Goal: Task Accomplishment & Management: Manage account settings

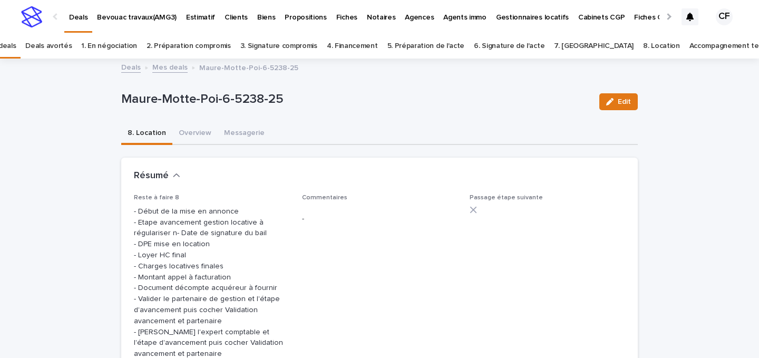
click at [25, 19] on img at bounding box center [31, 16] width 21 height 21
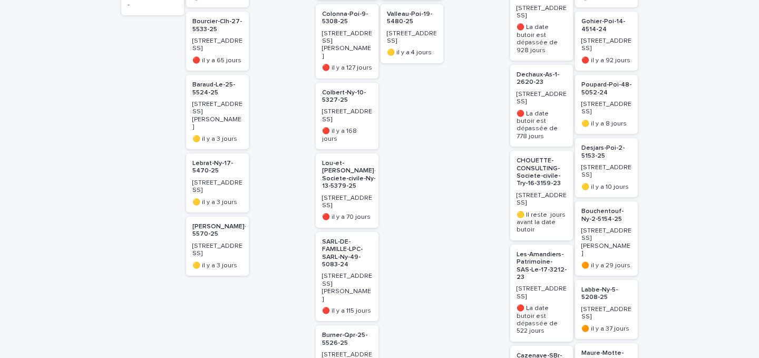
scroll to position [340, 0]
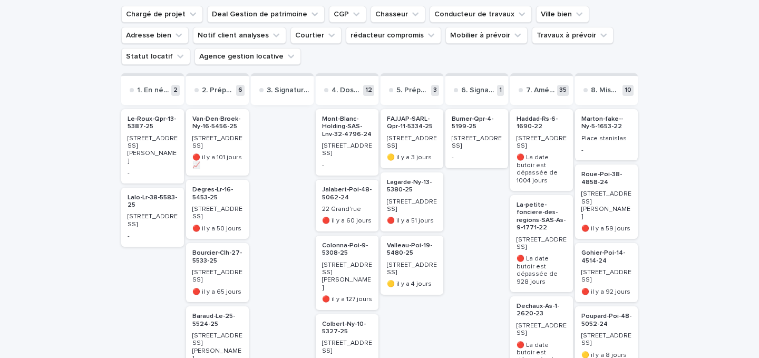
scroll to position [110, 0]
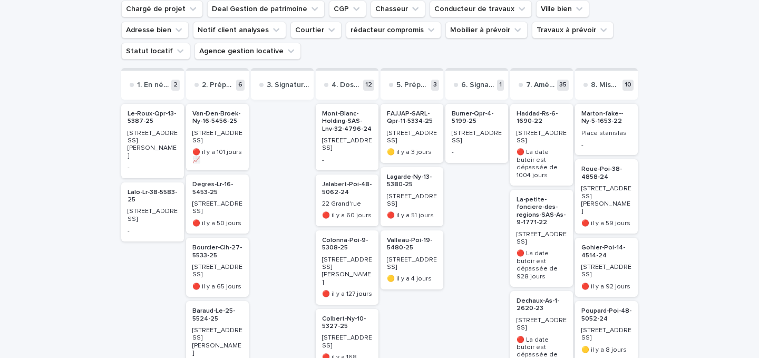
click at [247, 111] on div "Van-Den-Broek-Ny-16-5456-25 [STREET_ADDRESS] 🔴 [DATE] 📈" at bounding box center [217, 137] width 63 height 66
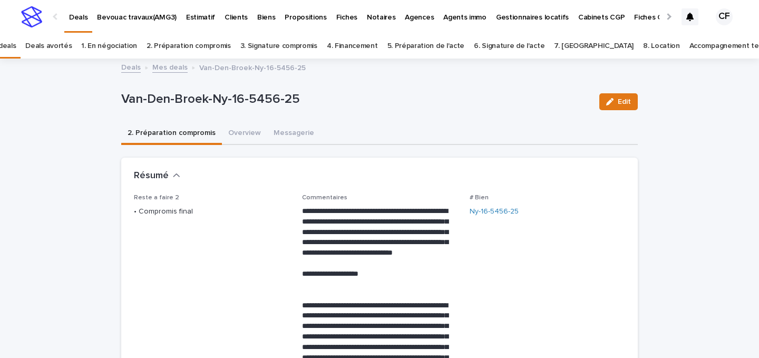
click at [34, 19] on img at bounding box center [31, 16] width 21 height 21
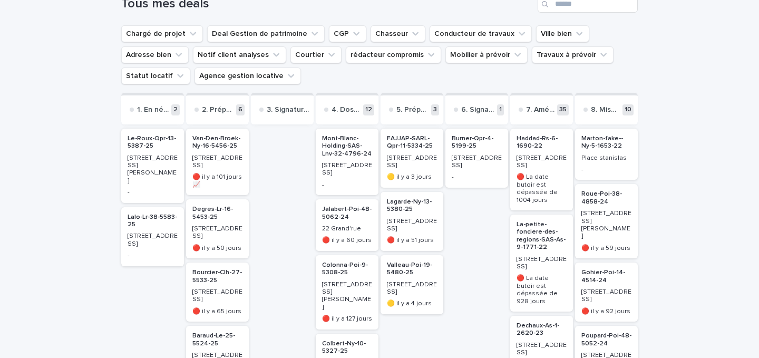
scroll to position [86, 0]
click at [232, 229] on p "[STREET_ADDRESS]" at bounding box center [217, 231] width 50 height 15
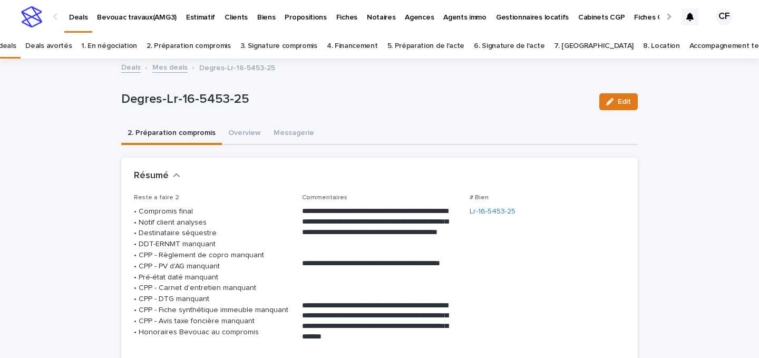
click at [37, 26] on img at bounding box center [31, 16] width 21 height 21
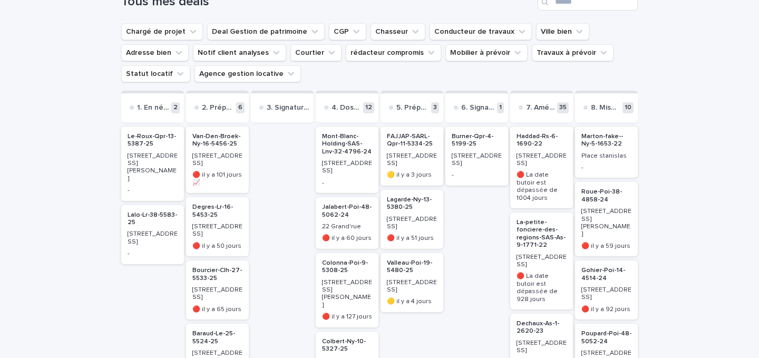
scroll to position [90, 0]
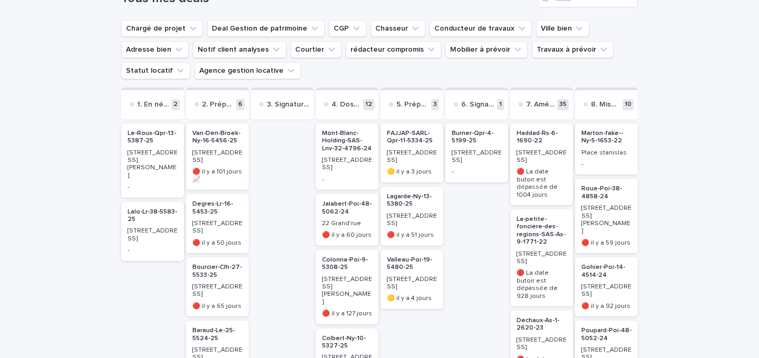
click at [206, 270] on p "Bourcier-Clh-27-5533-25" at bounding box center [217, 270] width 50 height 15
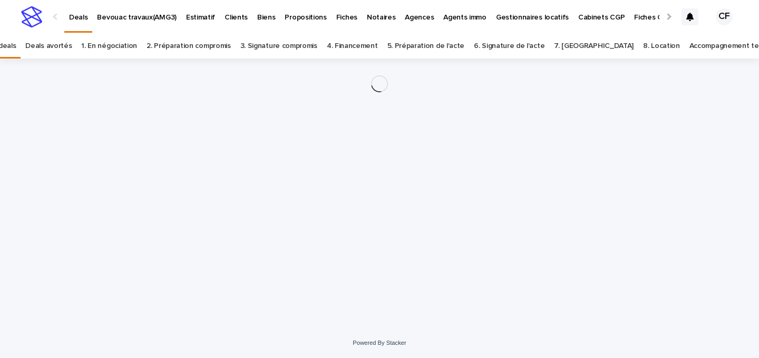
click at [34, 17] on img at bounding box center [31, 16] width 21 height 21
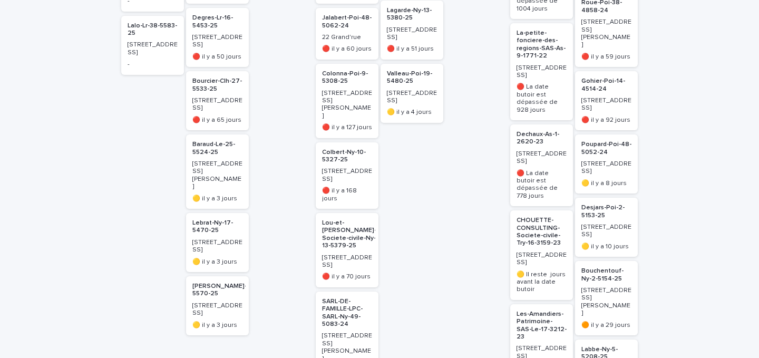
scroll to position [297, 0]
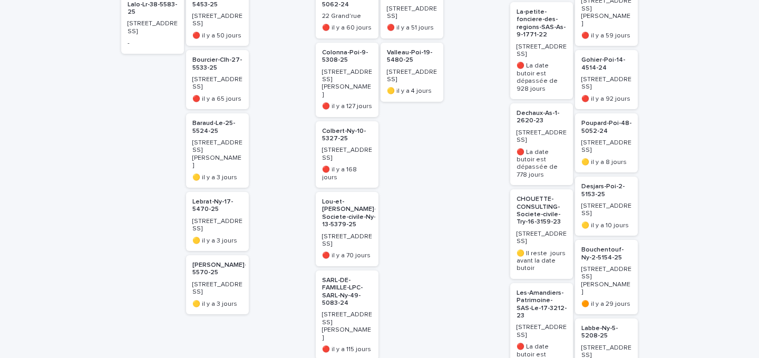
click at [221, 218] on p "[STREET_ADDRESS]" at bounding box center [217, 225] width 50 height 15
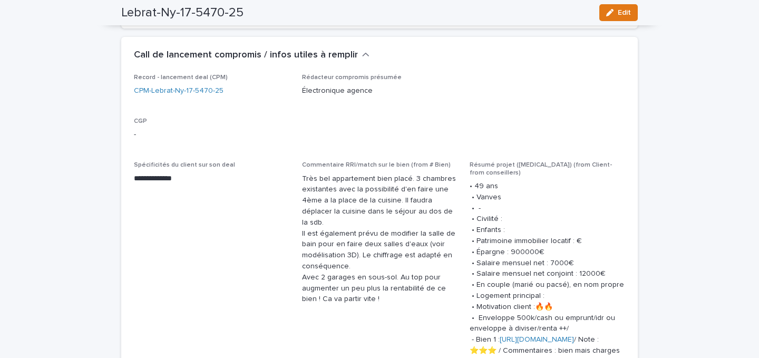
scroll to position [535, 0]
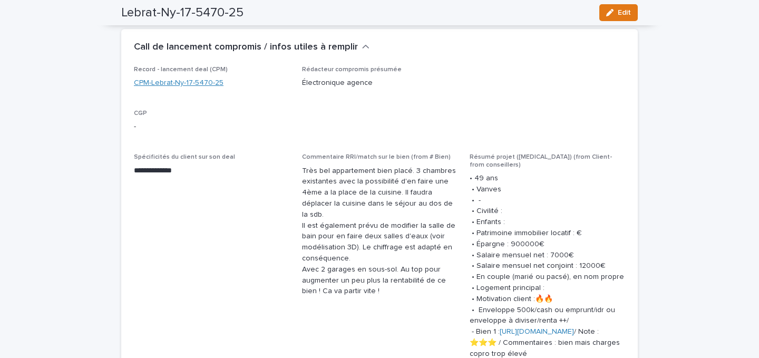
click at [201, 89] on link "CPM-Lebrat-Ny-17-5470-25" at bounding box center [179, 82] width 90 height 11
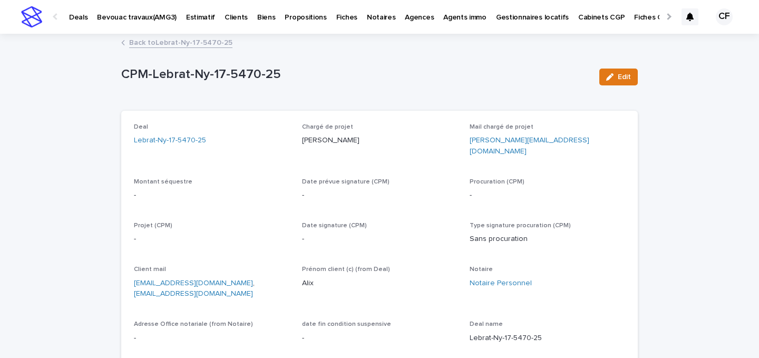
click at [161, 46] on link "Back to Lebrat-Ny-17-5470-25" at bounding box center [180, 42] width 103 height 12
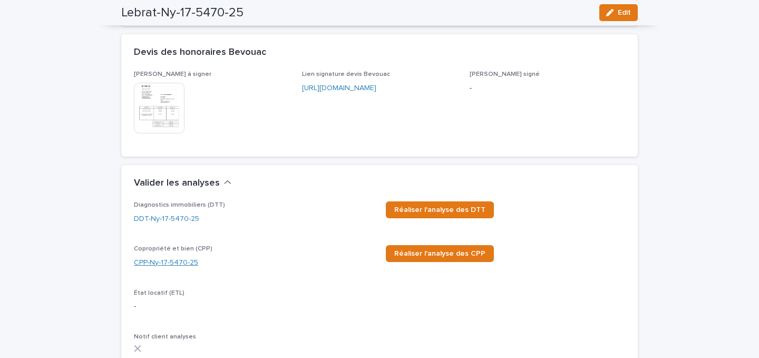
scroll to position [968, 0]
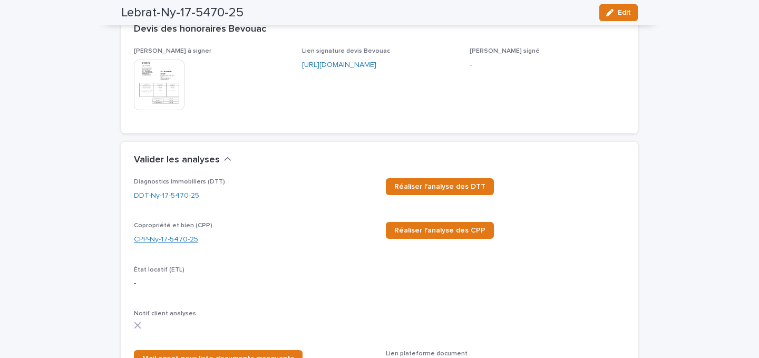
click at [181, 245] on link "CPP-Ny-17-5470-25" at bounding box center [166, 239] width 64 height 11
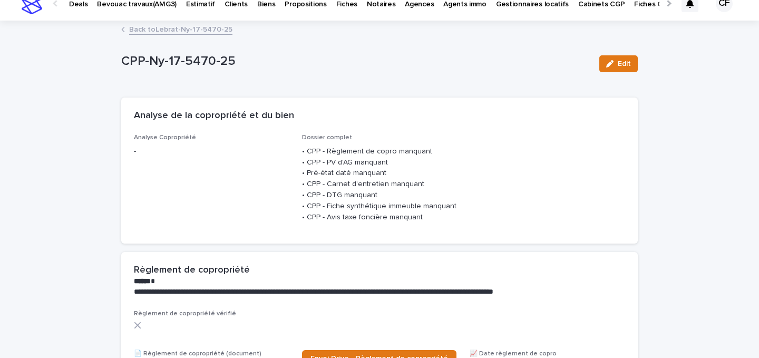
scroll to position [15, 0]
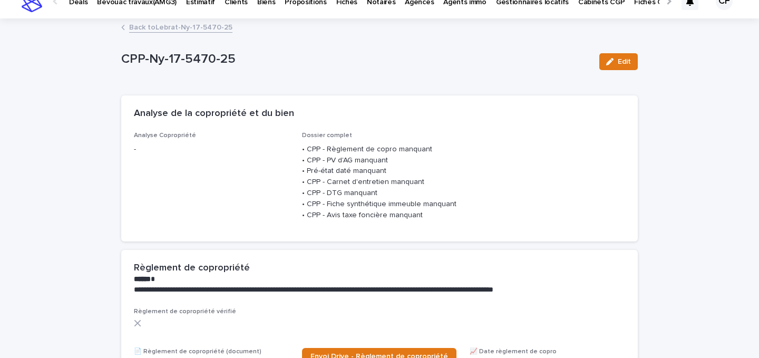
click at [210, 28] on link "Back to Lebrat-Ny-17-5470-25" at bounding box center [180, 27] width 103 height 12
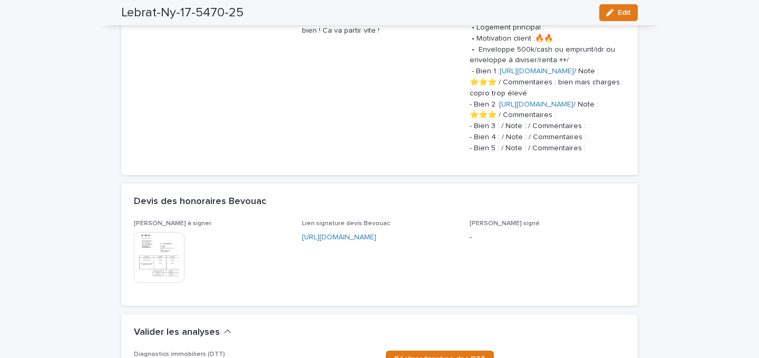
scroll to position [925, 0]
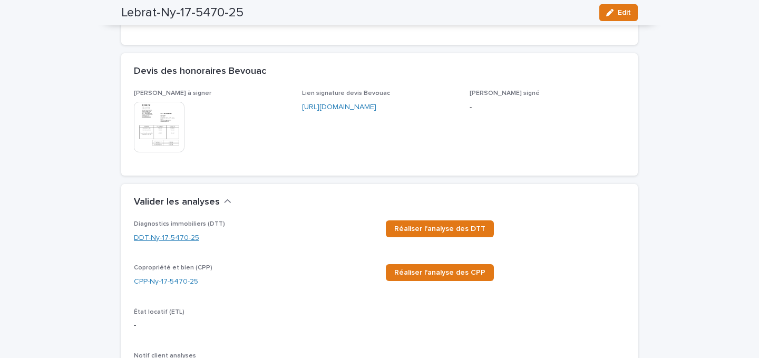
click at [178, 243] on link "DDT-Ny-17-5470-25" at bounding box center [166, 237] width 65 height 11
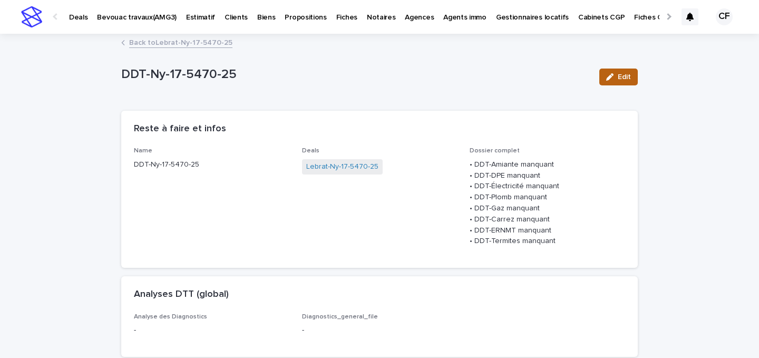
click at [618, 83] on button "Edit" at bounding box center [618, 77] width 38 height 17
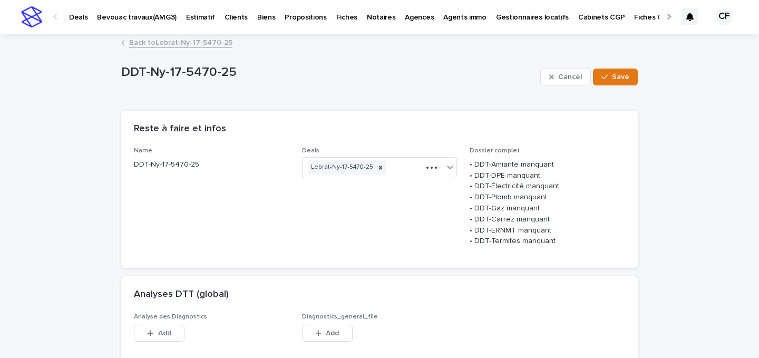
scroll to position [101, 0]
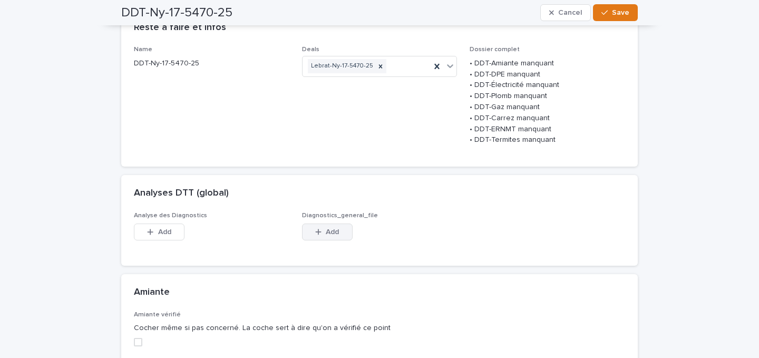
click at [347, 240] on button "Add" at bounding box center [327, 231] width 51 height 17
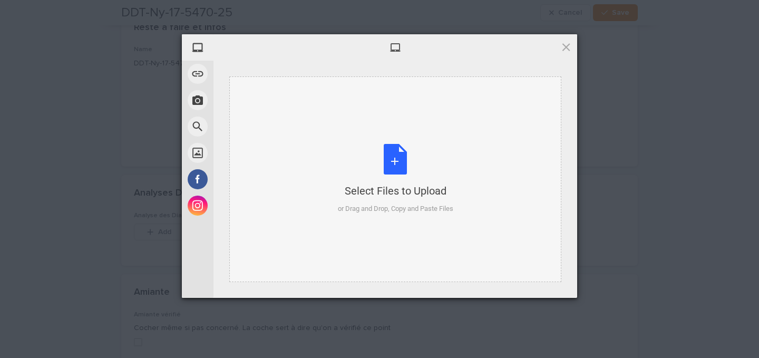
click at [411, 199] on div "Select Files to Upload or Drag and Drop, Copy and Paste Files" at bounding box center [395, 179] width 115 height 70
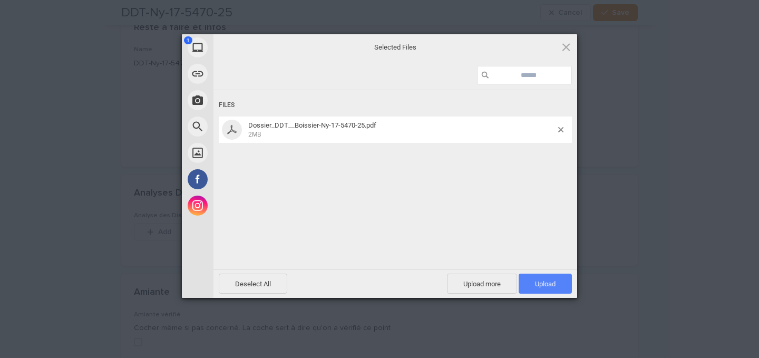
click at [563, 284] on span "Upload 1" at bounding box center [545, 284] width 53 height 20
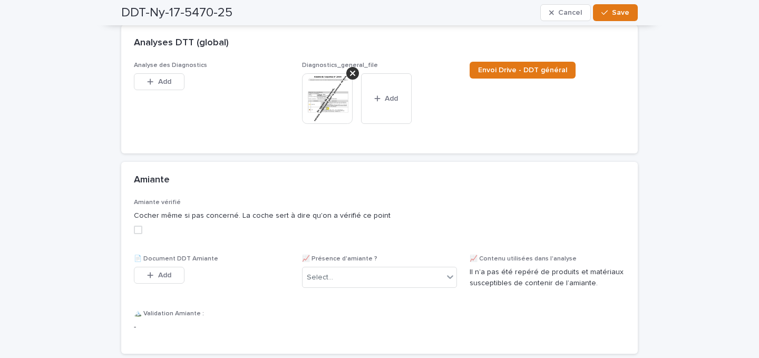
scroll to position [273, 0]
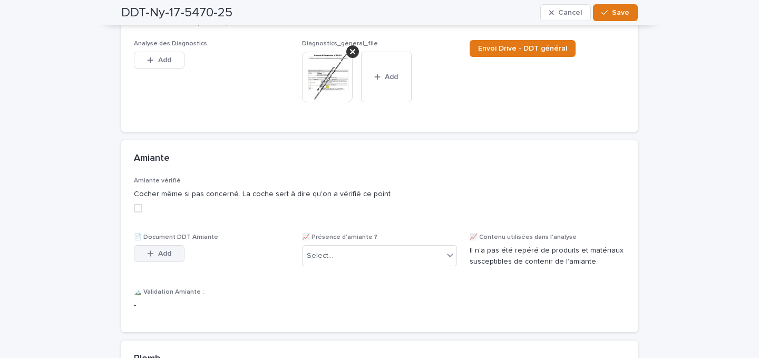
click at [158, 260] on button "Add" at bounding box center [159, 253] width 51 height 17
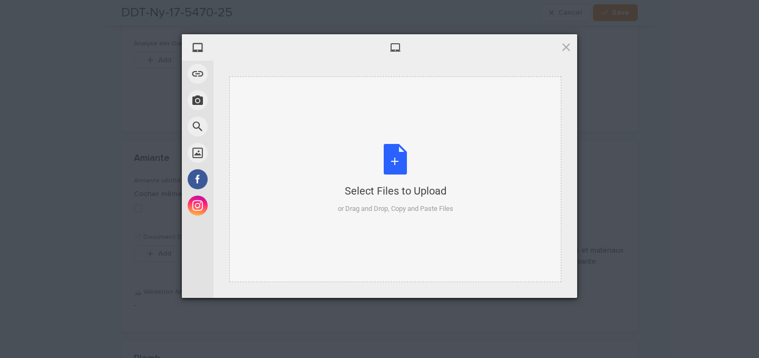
click at [339, 179] on div "Select Files to Upload or Drag and Drop, Copy and Paste Files" at bounding box center [395, 179] width 115 height 70
click at [562, 50] on span at bounding box center [566, 47] width 12 height 12
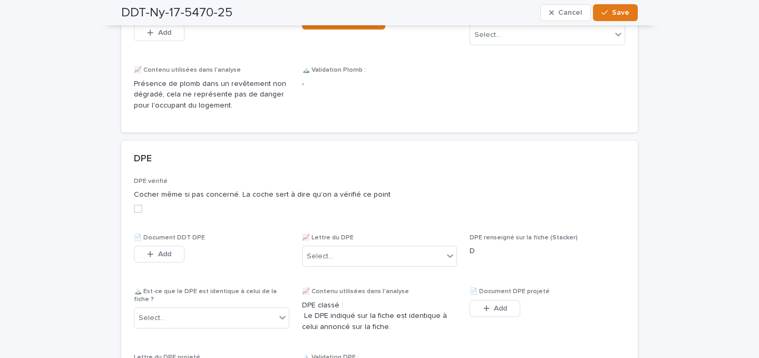
scroll to position [727, 0]
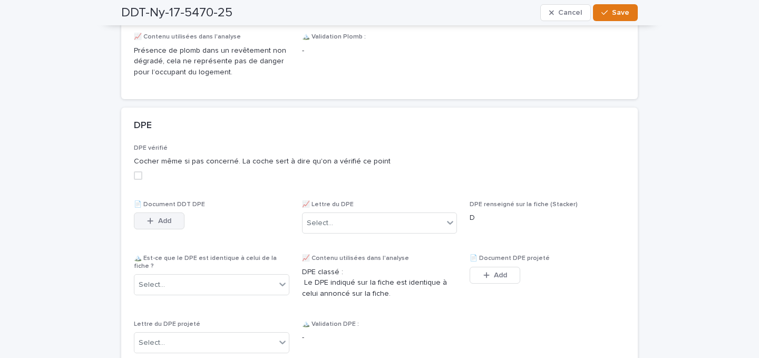
click at [179, 229] on button "Add" at bounding box center [159, 220] width 51 height 17
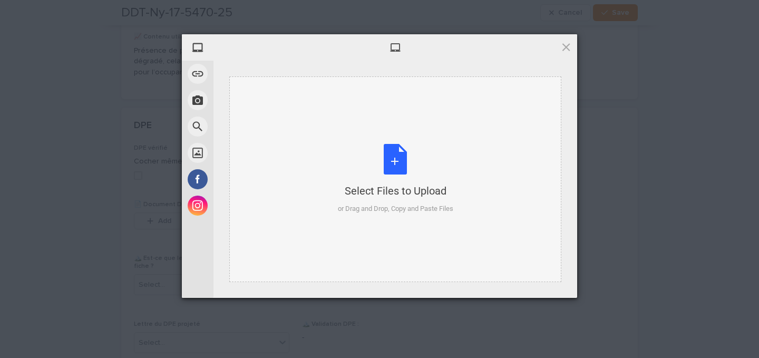
click at [316, 211] on div "Select Files to Upload or Drag and Drop, Copy and Paste Files" at bounding box center [395, 179] width 332 height 206
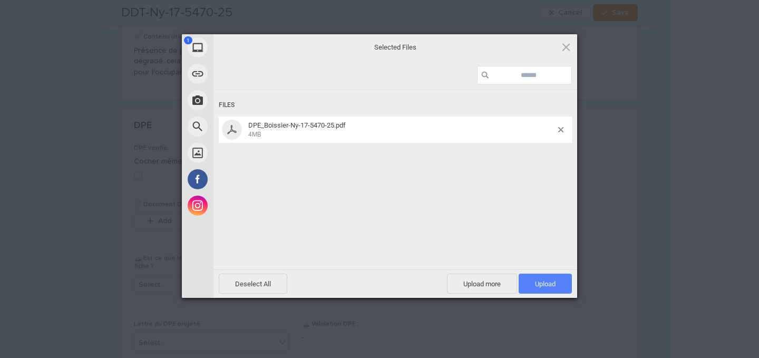
click at [536, 277] on span "Upload 1" at bounding box center [545, 284] width 53 height 20
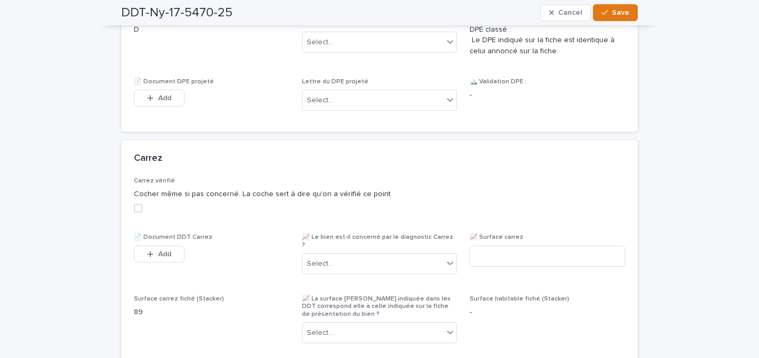
scroll to position [1029, 0]
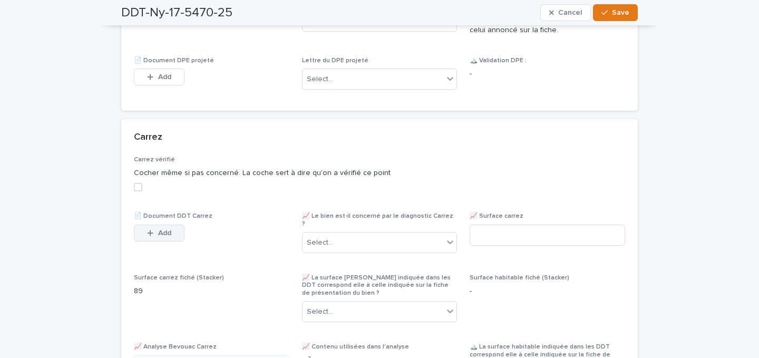
click at [170, 237] on span "Add" at bounding box center [164, 232] width 13 height 7
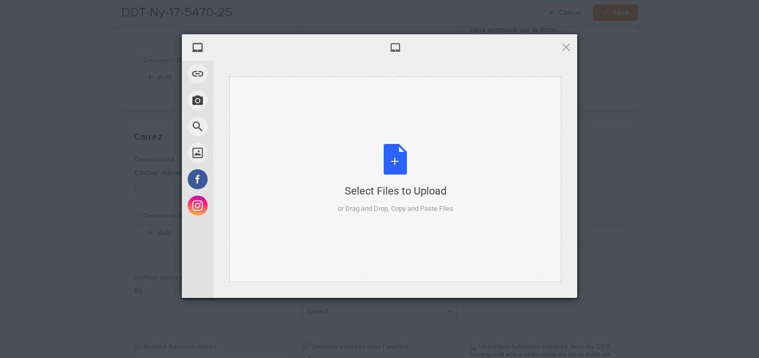
click at [351, 212] on div "or Drag and Drop, Copy and Paste Files" at bounding box center [395, 208] width 115 height 11
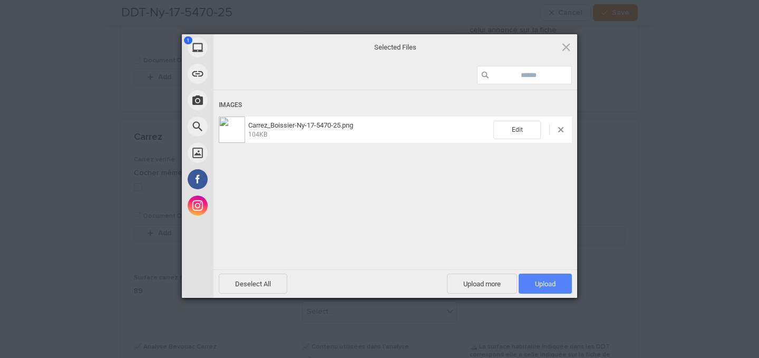
click at [518, 282] on div "Upload more Upload 1" at bounding box center [509, 284] width 125 height 20
click at [519, 282] on span "Upload 1" at bounding box center [545, 284] width 53 height 20
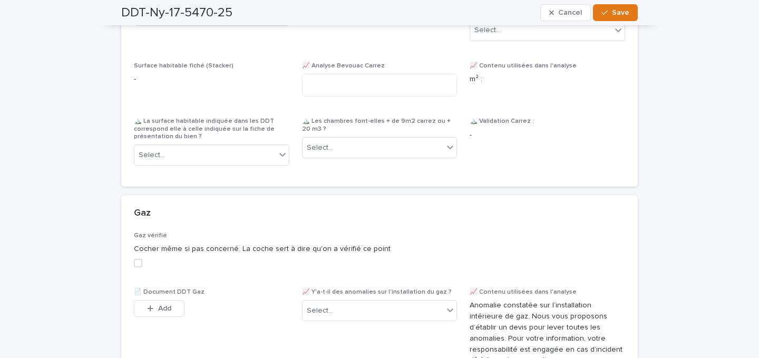
scroll to position [1363, 0]
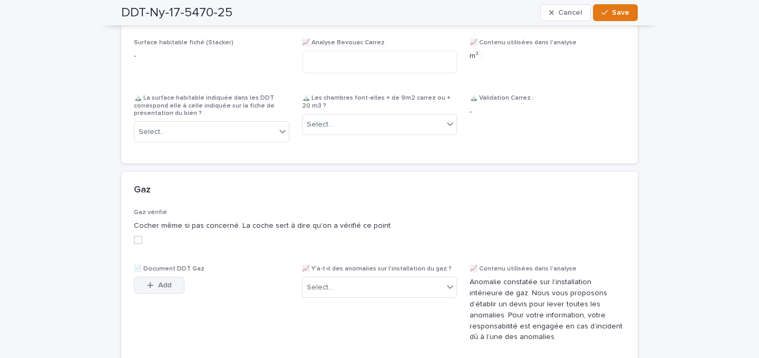
click at [169, 289] on button "Add" at bounding box center [159, 285] width 51 height 17
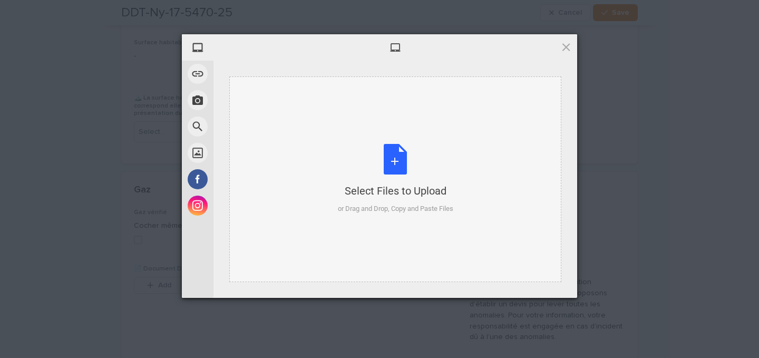
click at [354, 216] on div "Select Files to Upload or Drag and Drop, Copy and Paste Files" at bounding box center [395, 179] width 332 height 206
click at [564, 47] on span at bounding box center [566, 47] width 12 height 12
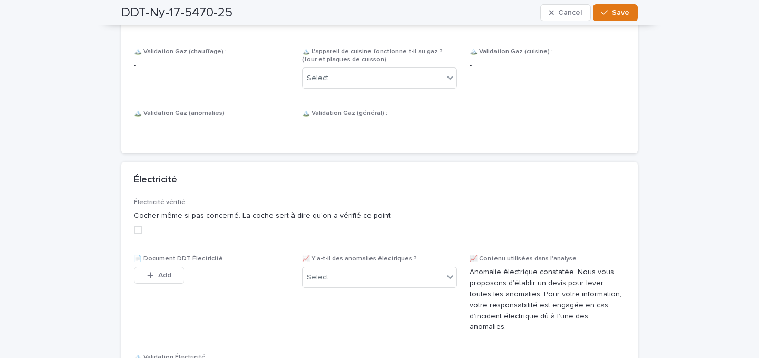
scroll to position [1690, 0]
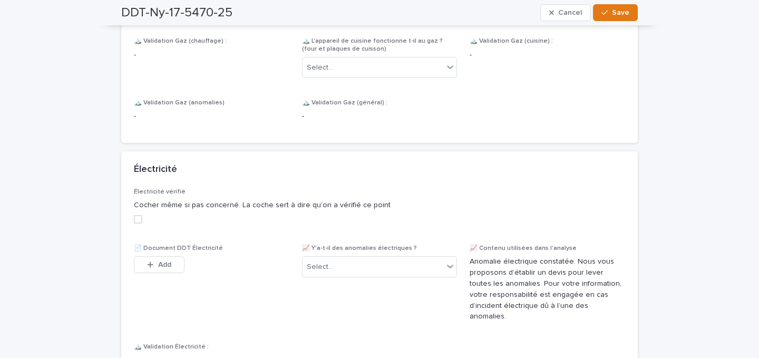
click at [192, 262] on div "This file cannot be opened Download File Add" at bounding box center [211, 266] width 155 height 21
click at [175, 263] on button "Add" at bounding box center [159, 264] width 51 height 17
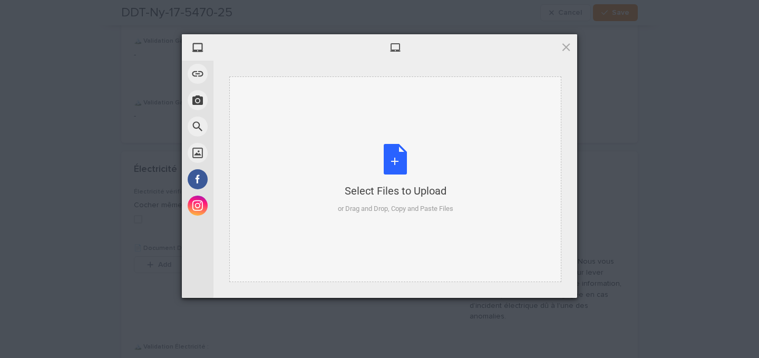
click at [344, 188] on div "Select Files to Upload" at bounding box center [395, 190] width 115 height 15
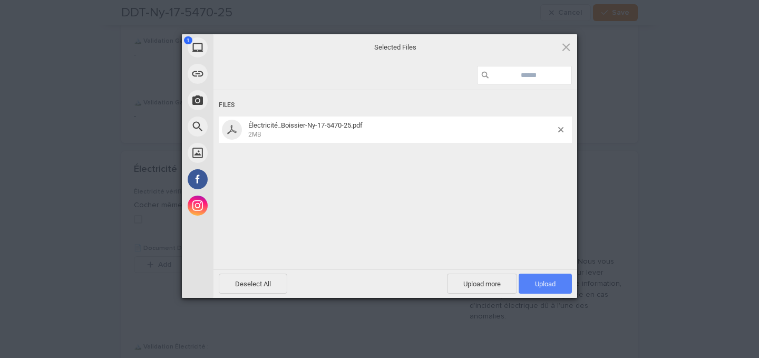
click at [558, 276] on span "Upload 1" at bounding box center [545, 284] width 53 height 20
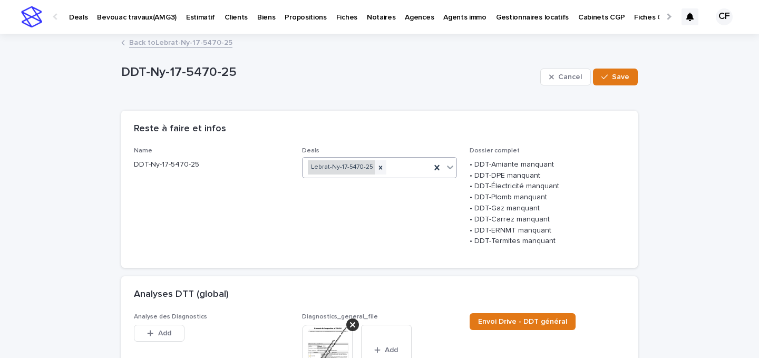
scroll to position [181, 0]
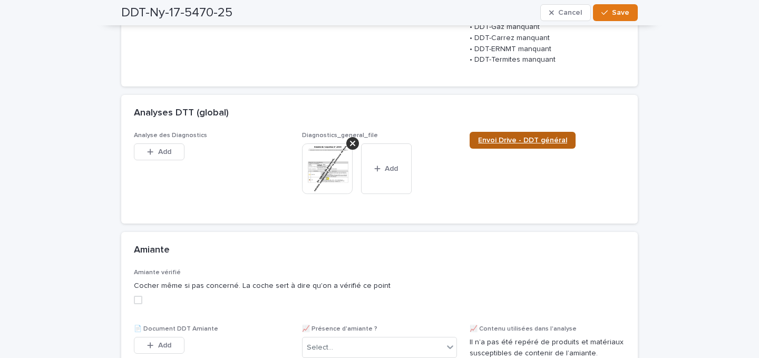
click at [533, 147] on link "Envoi Drive - DDT général" at bounding box center [523, 140] width 106 height 17
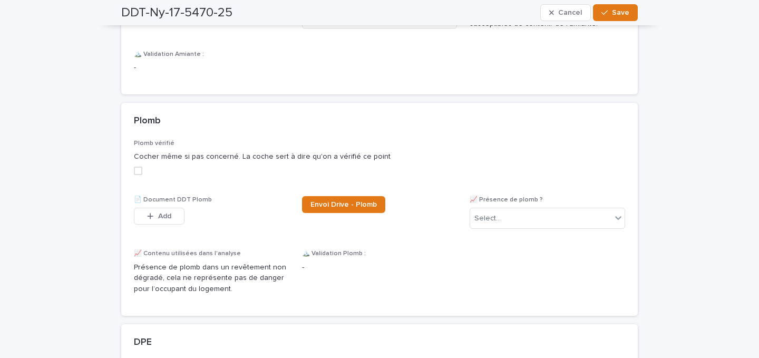
scroll to position [662, 0]
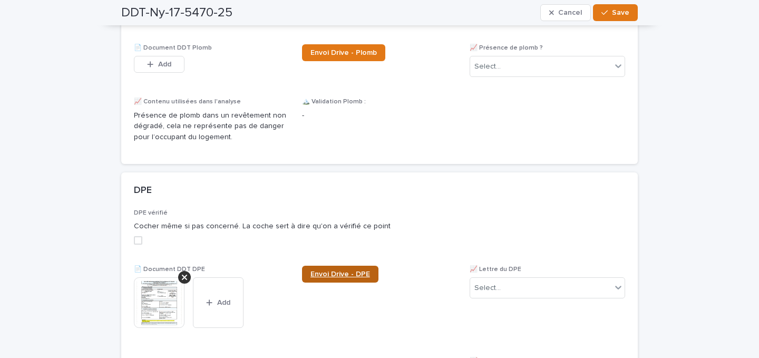
click at [331, 278] on span "Envoi Drive - DPE" at bounding box center [340, 273] width 60 height 7
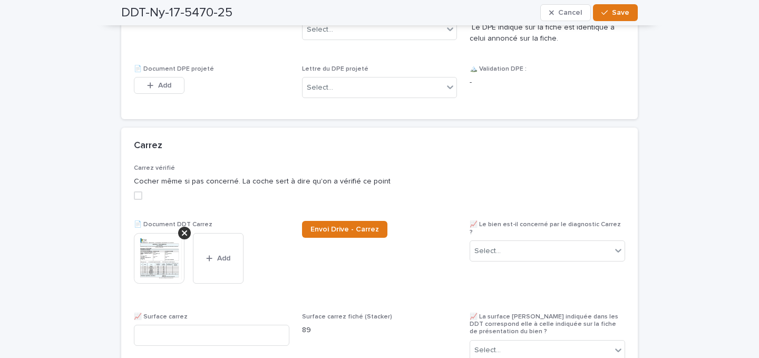
scroll to position [1076, 0]
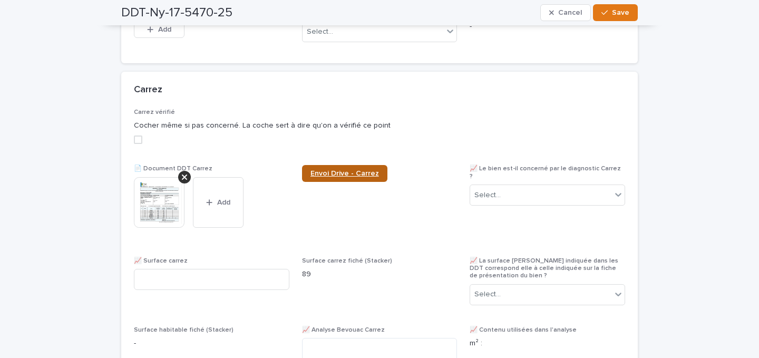
click at [320, 182] on link "Envoi Drive - Carrez" at bounding box center [344, 173] width 85 height 17
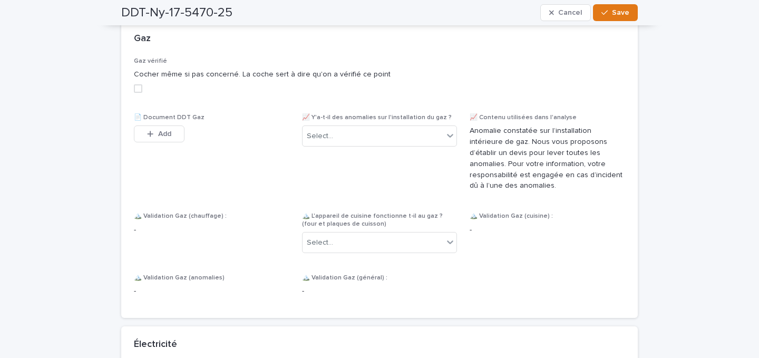
scroll to position [1737, 0]
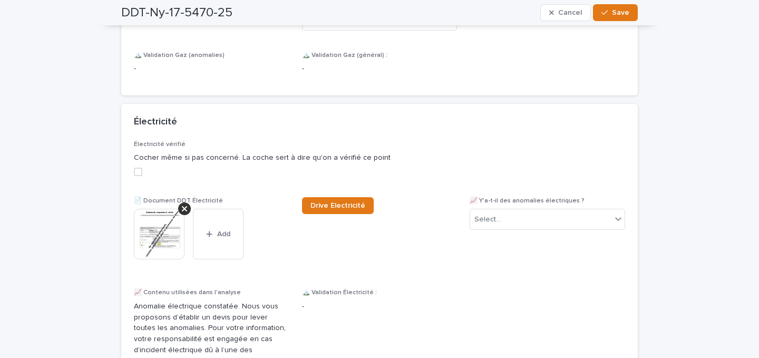
click at [328, 221] on div "Drive Électricité" at bounding box center [379, 209] width 155 height 25
click at [328, 210] on link "Drive Électricité" at bounding box center [338, 205] width 72 height 17
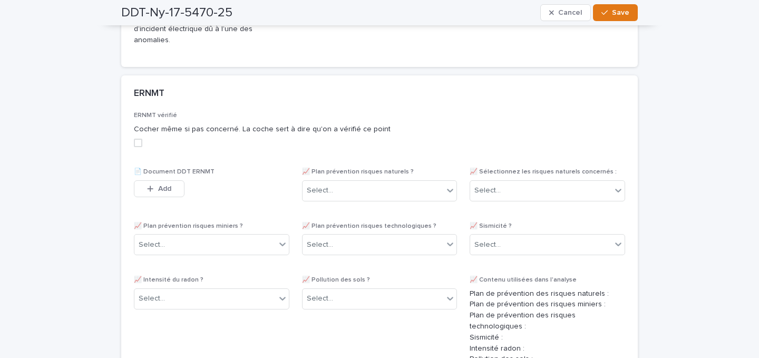
scroll to position [2045, 0]
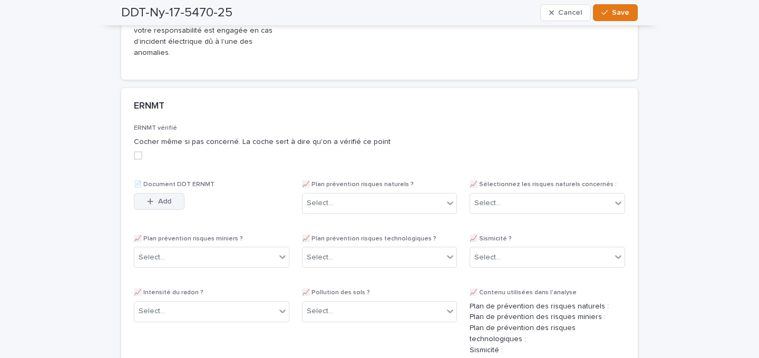
click at [167, 193] on button "Add" at bounding box center [159, 201] width 51 height 17
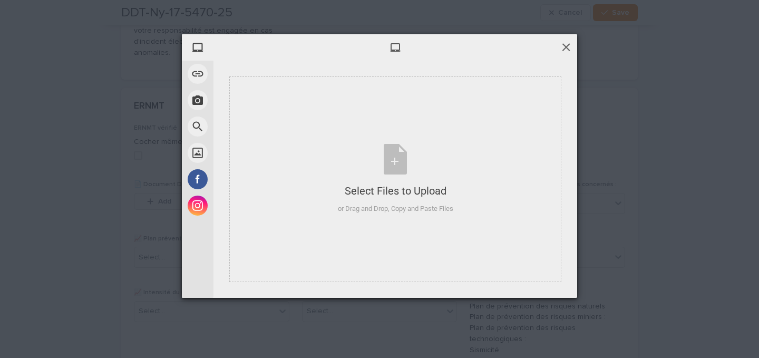
click at [563, 46] on span at bounding box center [566, 47] width 12 height 12
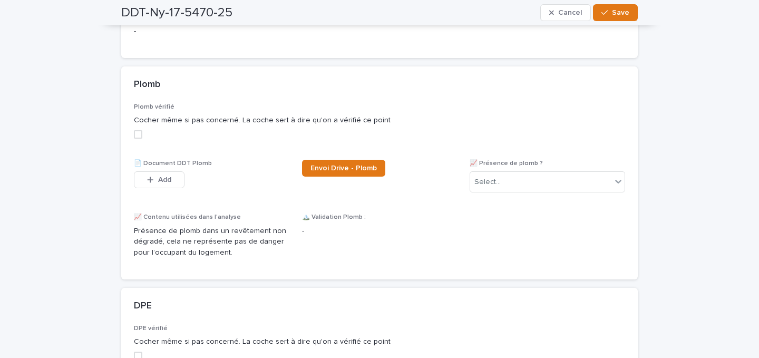
scroll to position [0, 0]
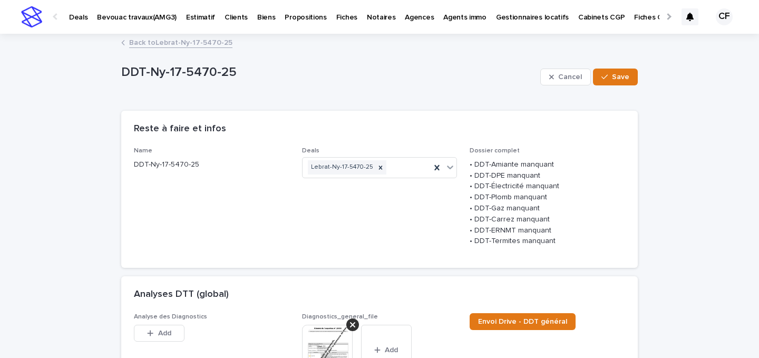
click at [210, 40] on link "Back to Lebrat-Ny-17-5470-25" at bounding box center [180, 42] width 103 height 12
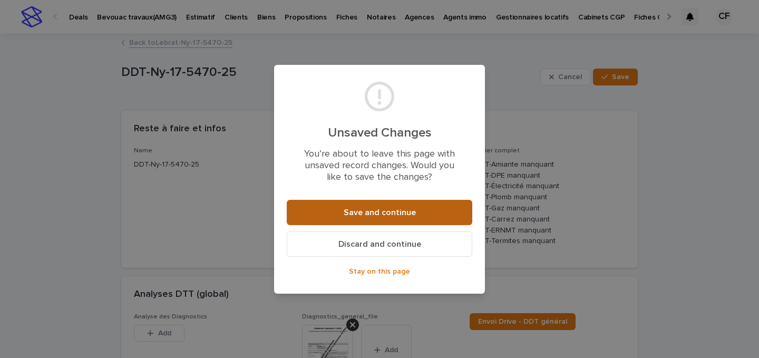
click at [343, 221] on button "Save and continue" at bounding box center [379, 212] width 185 height 25
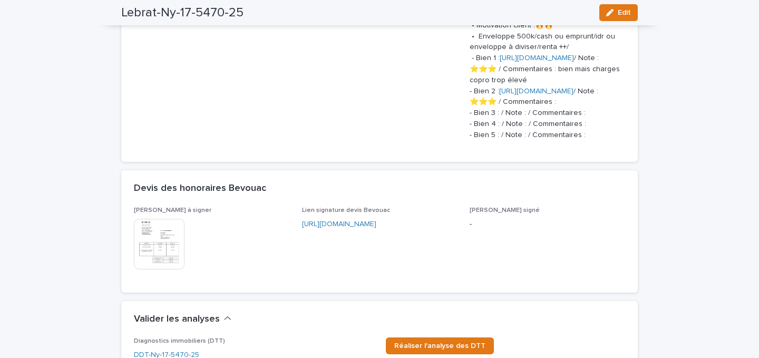
scroll to position [1065, 0]
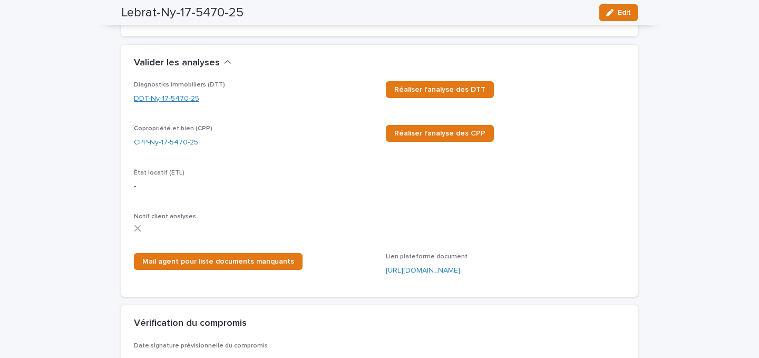
click at [192, 104] on link "DDT-Ny-17-5470-25" at bounding box center [166, 98] width 65 height 11
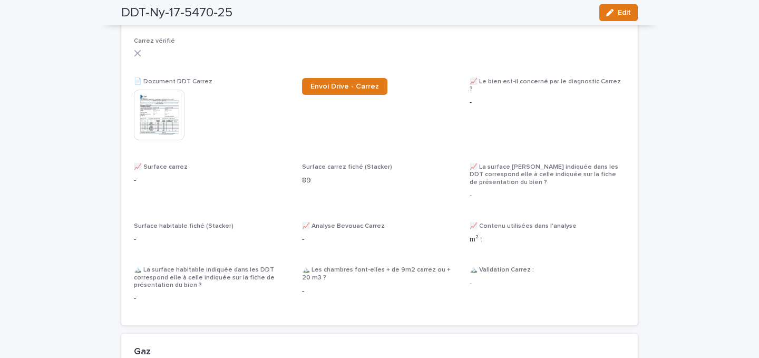
scroll to position [1068, 0]
click at [613, 17] on button "Edit" at bounding box center [618, 12] width 38 height 17
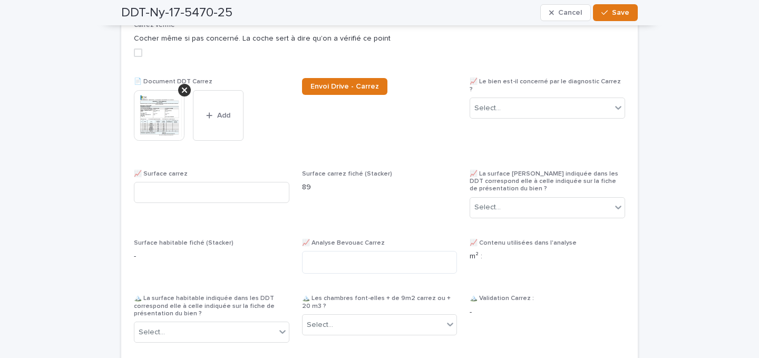
scroll to position [1157, 0]
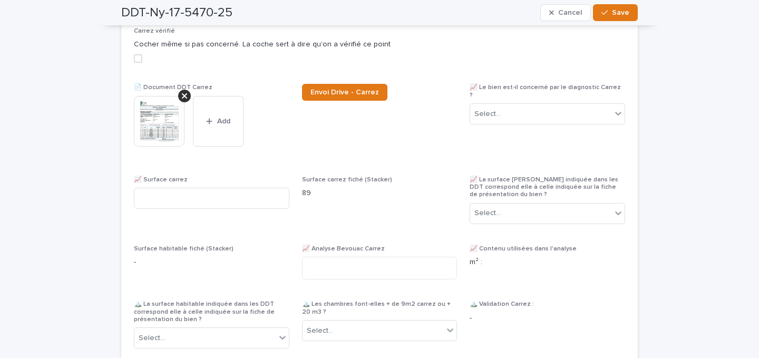
click at [132, 67] on div "Carrez vérifié Cocher même si pas concerné. La coche sert à dire qu'on a vérifi…" at bounding box center [379, 198] width 516 height 342
click at [135, 63] on span at bounding box center [138, 58] width 8 height 8
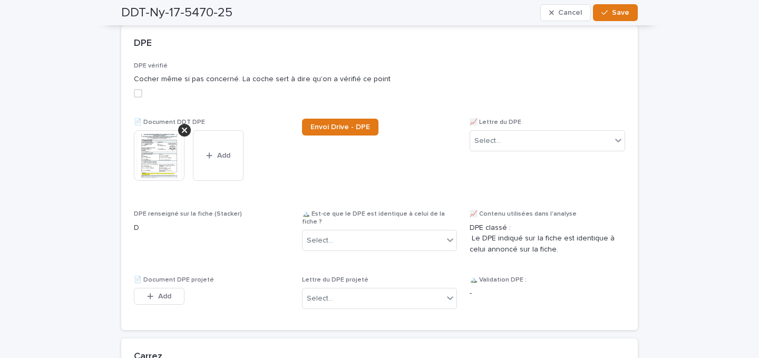
scroll to position [797, 0]
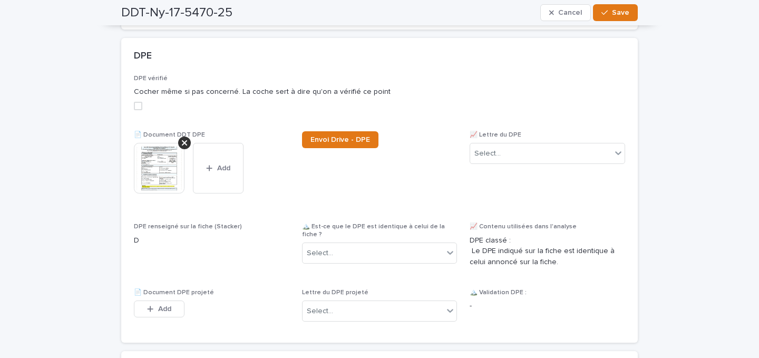
click at [136, 111] on div "DPE vérifié Cocher même si pas concerné. La coche sert à dire qu'on a vérifié c…" at bounding box center [379, 97] width 491 height 44
click at [152, 172] on img at bounding box center [159, 168] width 51 height 51
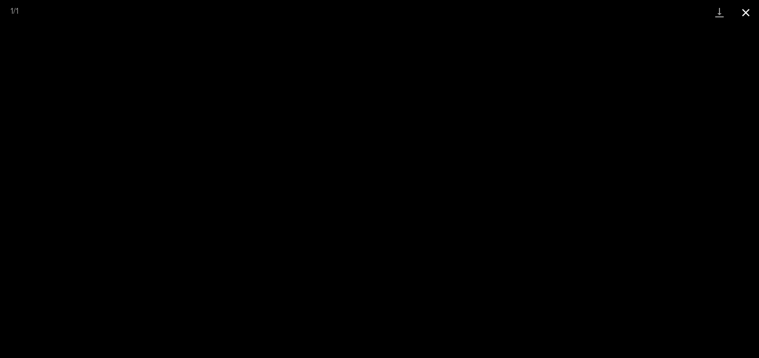
click at [737, 17] on button "Close gallery" at bounding box center [746, 12] width 26 height 25
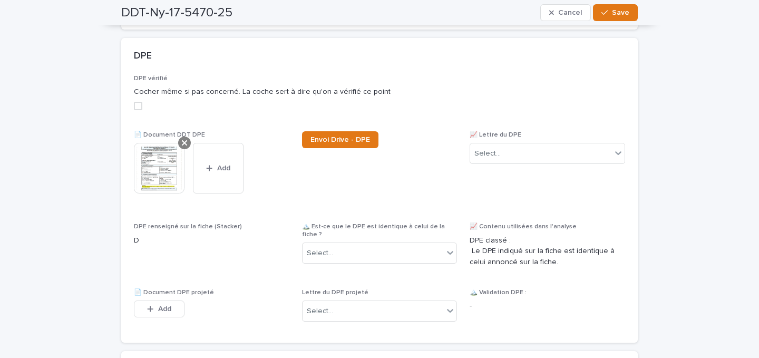
click at [189, 149] on div at bounding box center [184, 142] width 13 height 13
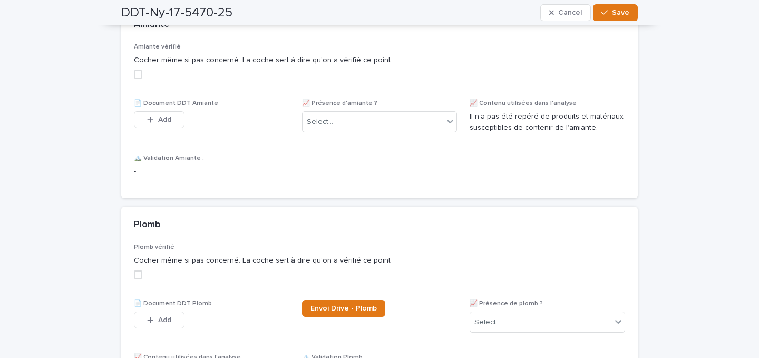
scroll to position [326, 0]
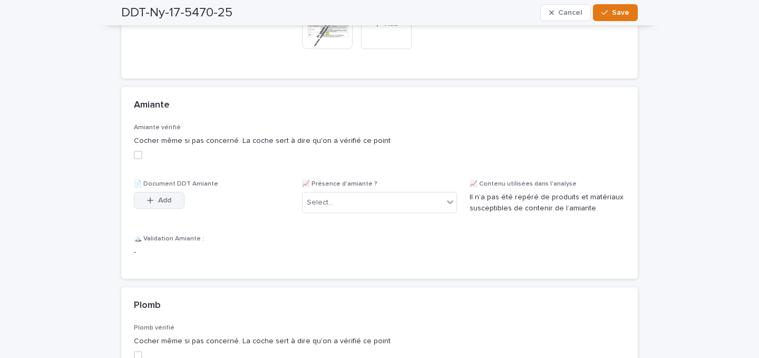
click at [170, 204] on span "Add" at bounding box center [164, 200] width 13 height 7
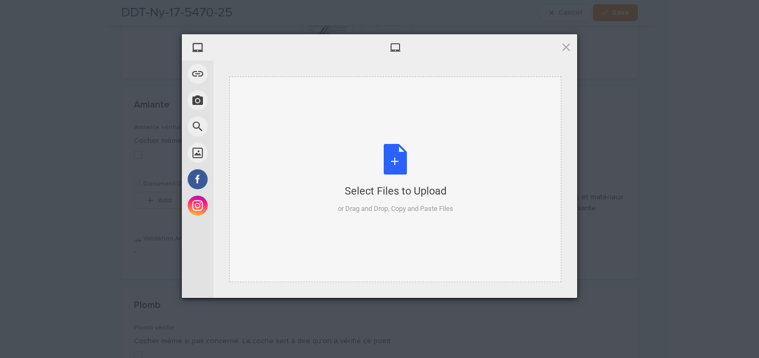
click at [390, 137] on div "Select Files to Upload or Drag and Drop, Copy and Paste Files" at bounding box center [395, 179] width 332 height 206
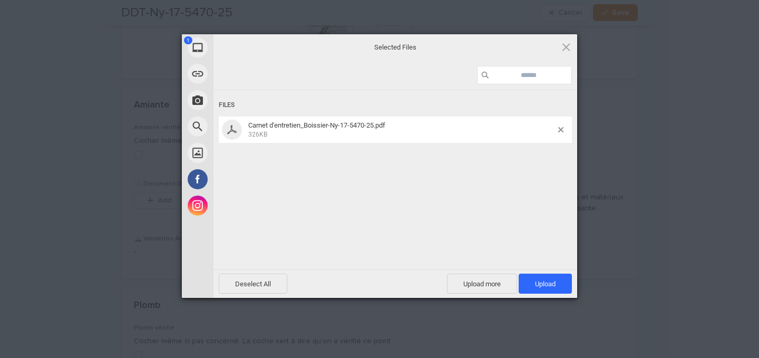
click at [563, 133] on div "Carnet d'entretien_Boissier-Ny-17-5470-25.pdf 326KB" at bounding box center [395, 129] width 353 height 26
click at [560, 130] on span at bounding box center [560, 129] width 5 height 5
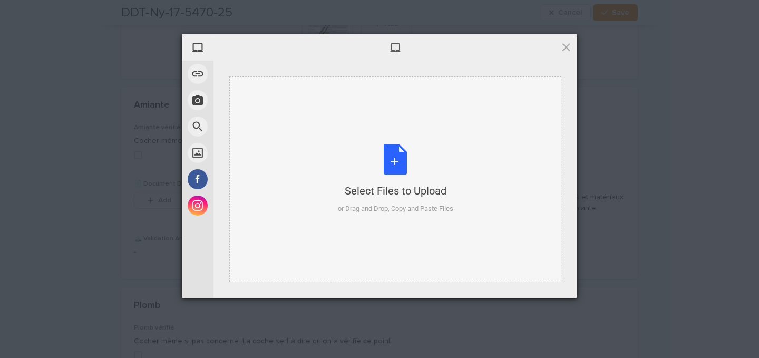
click at [458, 149] on div "Select Files to Upload or Drag and Drop, Copy and Paste Files" at bounding box center [395, 179] width 332 height 206
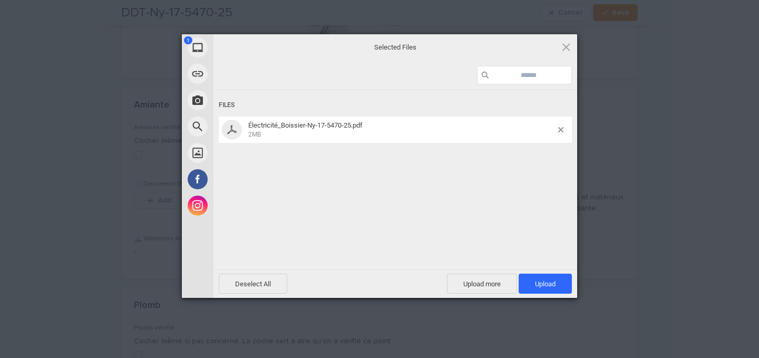
click at [534, 271] on div "Deselect All Upload more Upload 1" at bounding box center [395, 283] width 364 height 28
click at [533, 275] on span "Upload 1" at bounding box center [545, 284] width 53 height 20
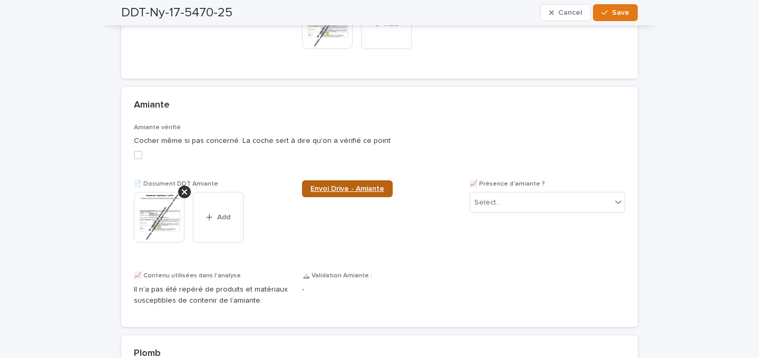
click at [337, 192] on span "Envoi Drive - Amiante" at bounding box center [347, 188] width 74 height 7
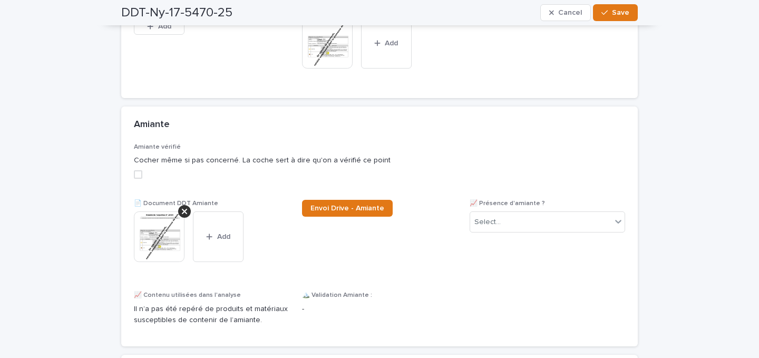
click at [141, 179] on span at bounding box center [138, 174] width 8 height 8
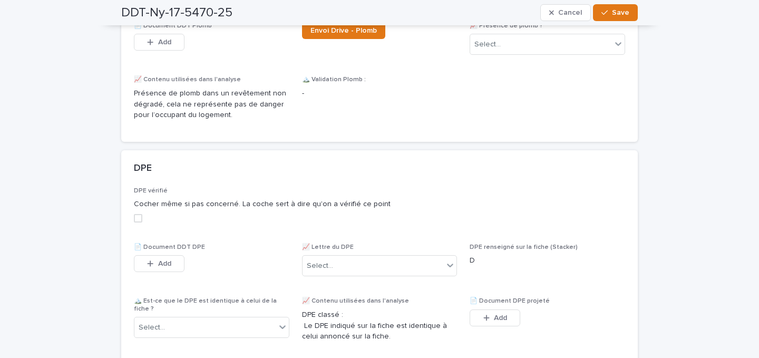
scroll to position [741, 0]
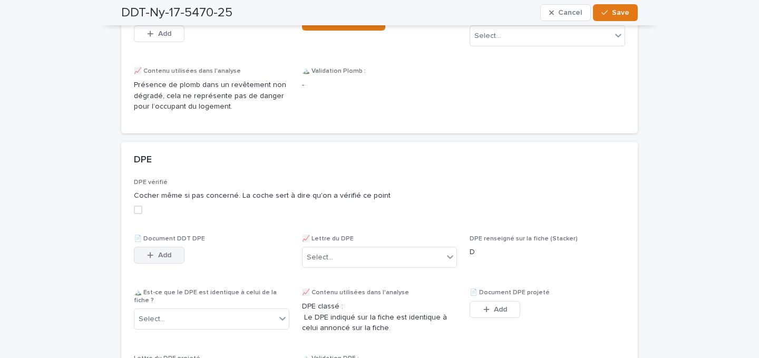
click at [148, 259] on button "Add" at bounding box center [159, 255] width 51 height 17
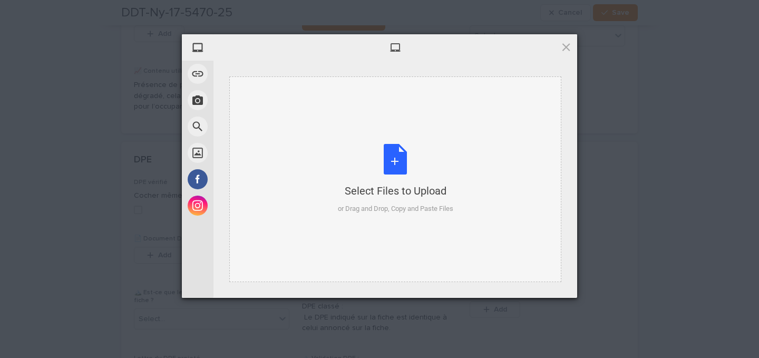
click at [363, 171] on div "Select Files to Upload or Drag and Drop, Copy and Paste Files" at bounding box center [395, 179] width 115 height 70
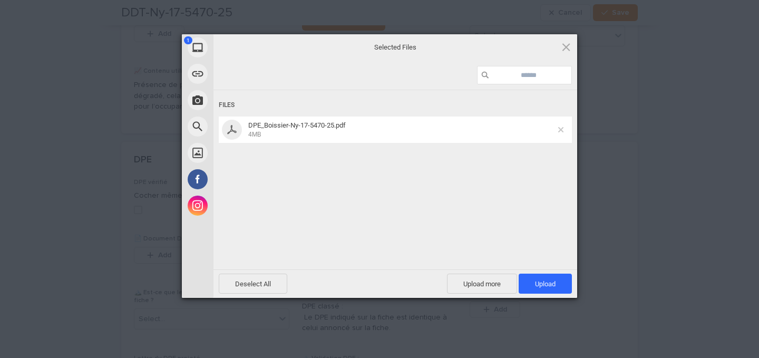
click at [560, 130] on span at bounding box center [560, 129] width 5 height 5
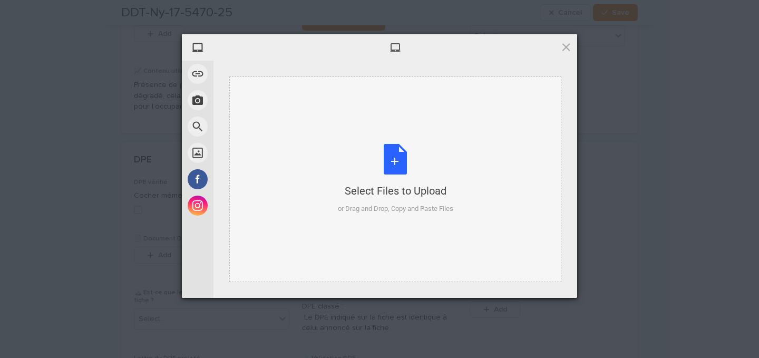
click at [403, 160] on div "Select Files to Upload or Drag and Drop, Copy and Paste Files" at bounding box center [395, 179] width 115 height 70
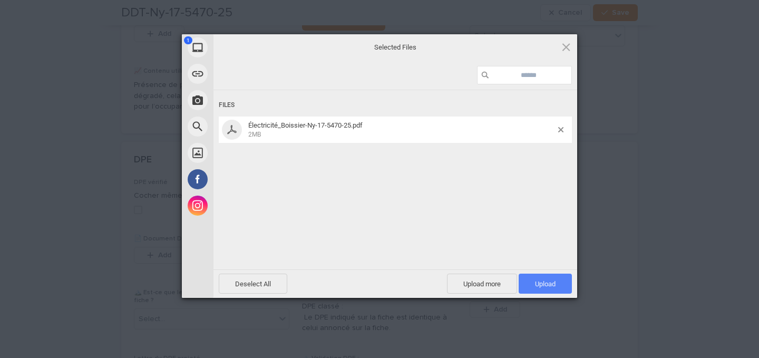
click at [556, 278] on span "Upload 1" at bounding box center [545, 284] width 53 height 20
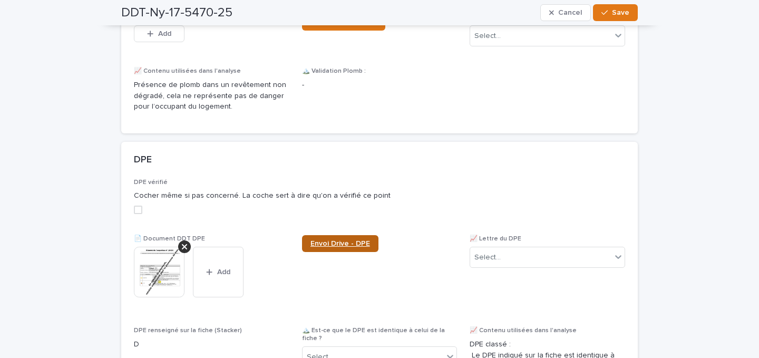
click at [352, 248] on link "Envoi Drive - DPE" at bounding box center [340, 243] width 76 height 17
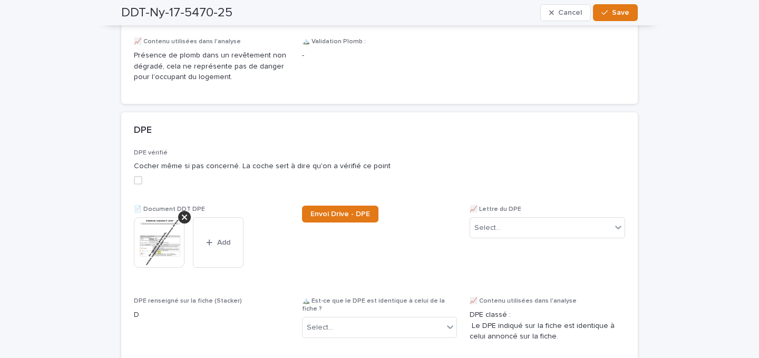
scroll to position [773, 0]
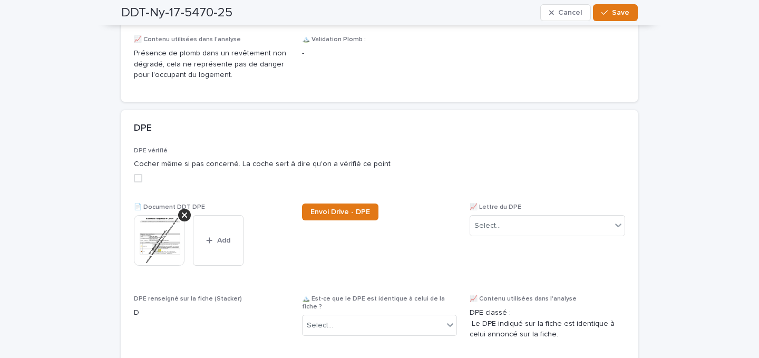
click at [137, 182] on span at bounding box center [138, 178] width 8 height 8
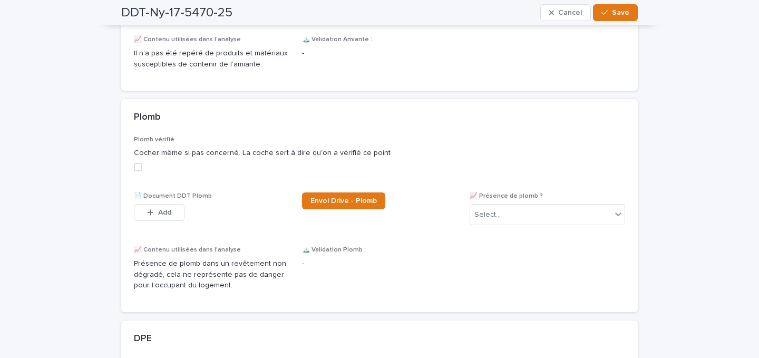
scroll to position [0, 0]
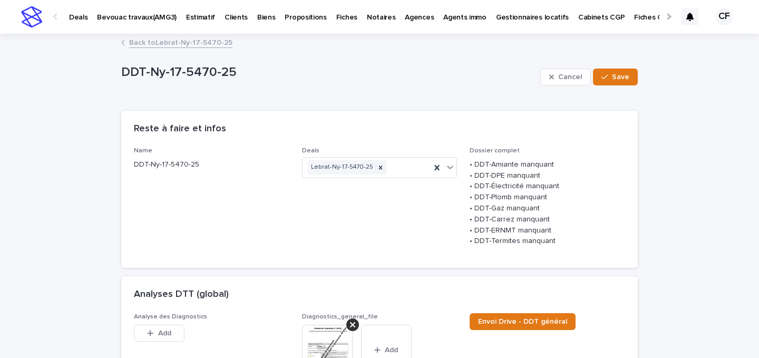
click at [38, 18] on img at bounding box center [31, 16] width 21 height 21
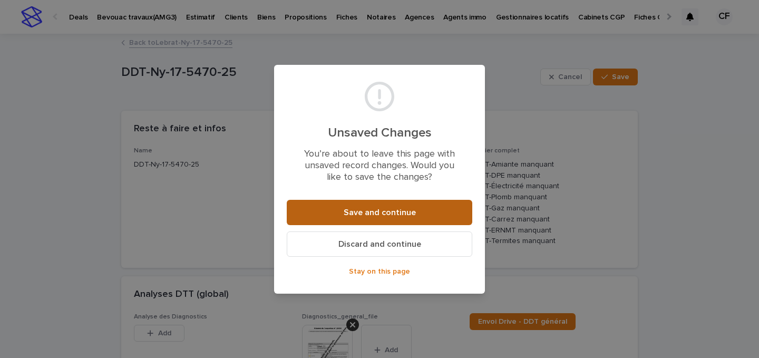
click at [340, 217] on button "Save and continue" at bounding box center [379, 212] width 185 height 25
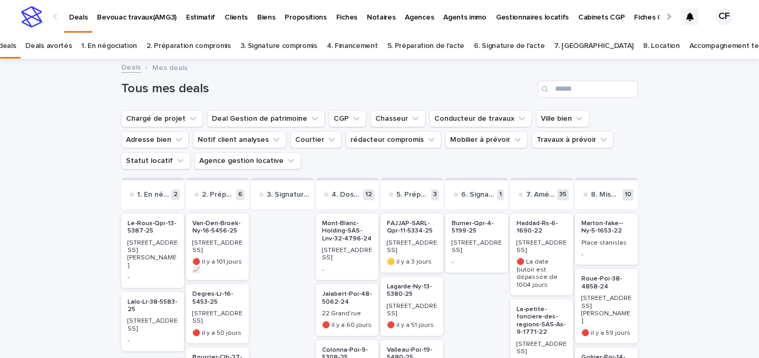
click at [235, 258] on p "🔴 il y a 101 jours 📈" at bounding box center [217, 265] width 50 height 15
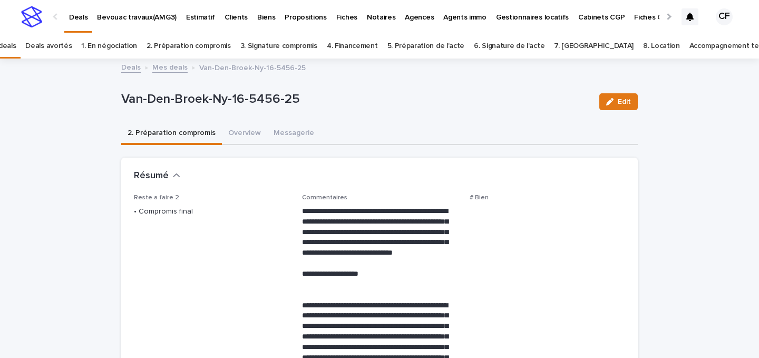
scroll to position [34, 0]
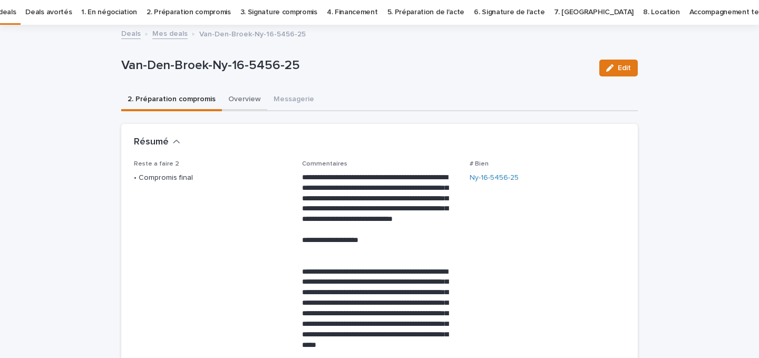
click at [237, 104] on button "Overview" at bounding box center [244, 100] width 45 height 22
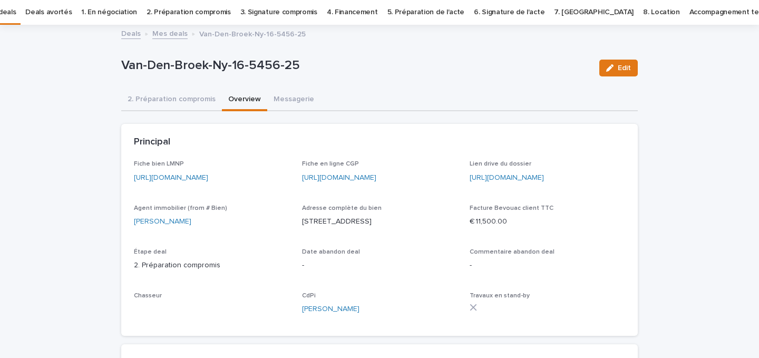
click at [183, 177] on link "https://app.bevouac.com/fiche/recSIpoxPDxbwhoH7" at bounding box center [171, 177] width 74 height 7
click at [179, 106] on button "2. Préparation compromis" at bounding box center [171, 100] width 101 height 22
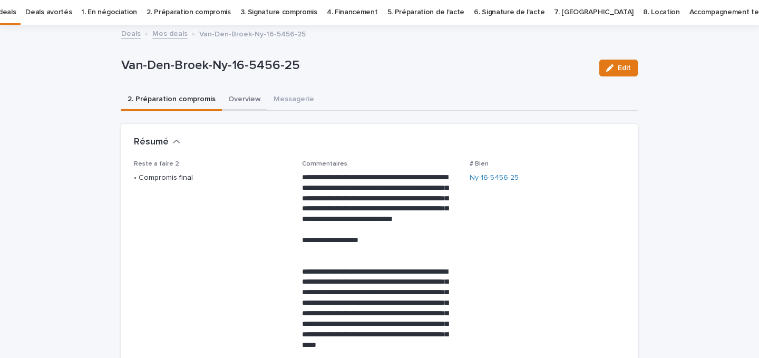
click at [222, 103] on button "Overview" at bounding box center [244, 100] width 45 height 22
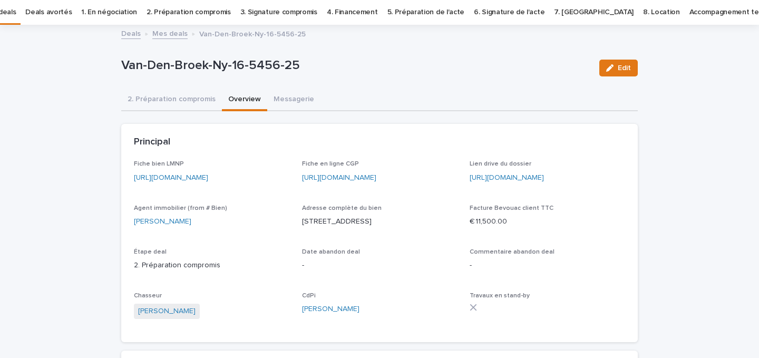
click at [228, 103] on button "Overview" at bounding box center [244, 100] width 45 height 22
click at [211, 101] on button "2. Préparation compromis" at bounding box center [171, 100] width 101 height 22
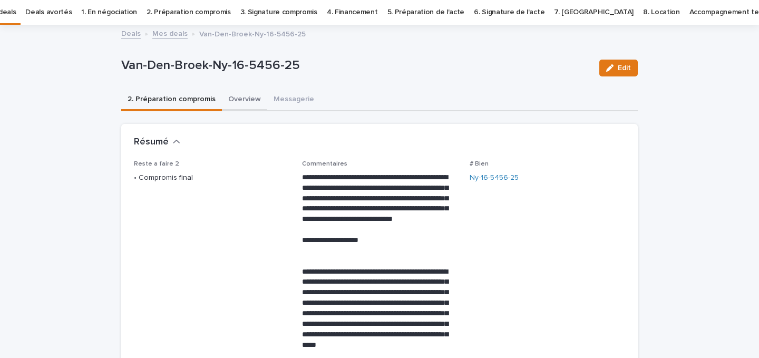
click at [233, 101] on button "Overview" at bounding box center [244, 100] width 45 height 22
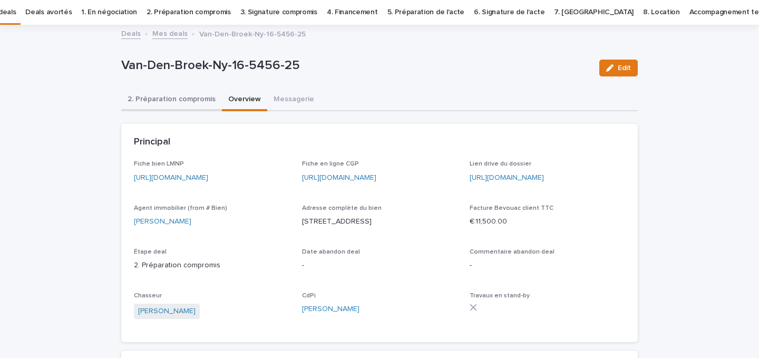
click at [209, 100] on button "2. Préparation compromis" at bounding box center [171, 100] width 101 height 22
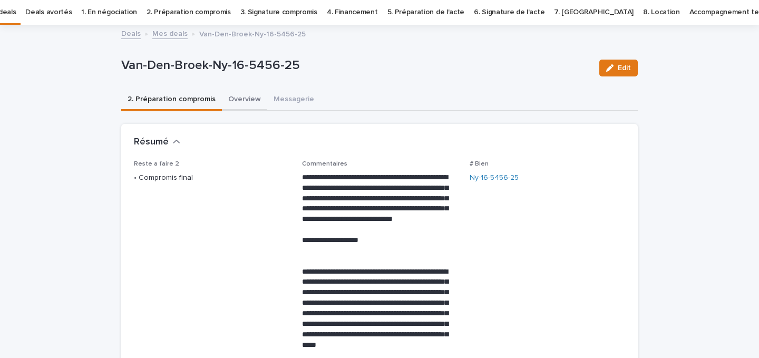
click at [225, 102] on button "Overview" at bounding box center [244, 100] width 45 height 22
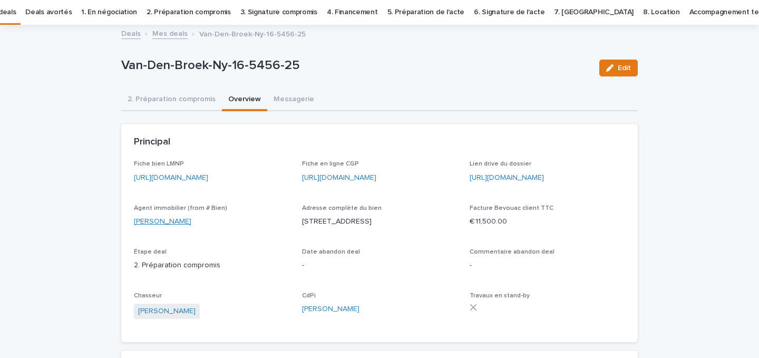
click at [155, 227] on link "Ludovic ZANGARE" at bounding box center [162, 221] width 57 height 11
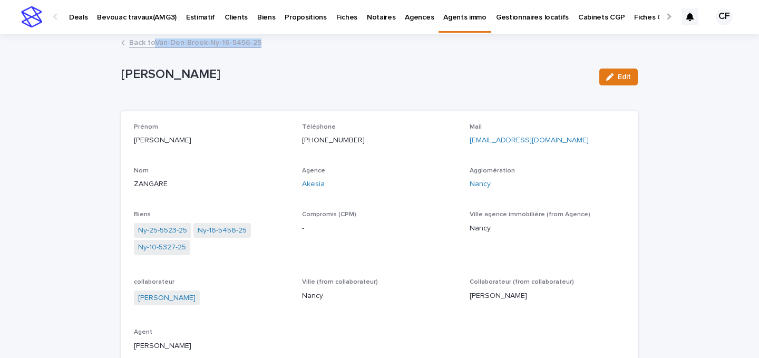
drag, startPoint x: 301, startPoint y: 38, endPoint x: 158, endPoint y: 40, distance: 143.3
click at [157, 40] on div "Back to Van-Den-Broek-Ny-16-5456-25" at bounding box center [379, 43] width 527 height 15
copy link "Van-Den-Broek-Ny-16-5456-25"
click at [193, 46] on link "Back to Van-Den-Broek-Ny-16-5456-25" at bounding box center [195, 42] width 132 height 12
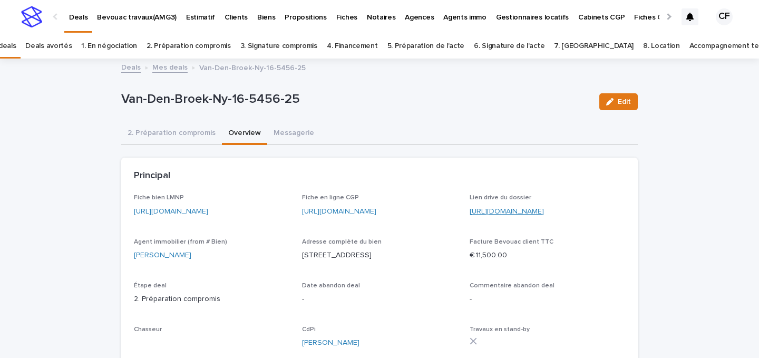
click at [486, 214] on link "https://drive.google.com/drive/folders/1FYT_t6JJvtfNjJX-iNvVPbYhlAUo6H-d" at bounding box center [507, 211] width 74 height 7
click at [40, 14] on img at bounding box center [31, 16] width 21 height 21
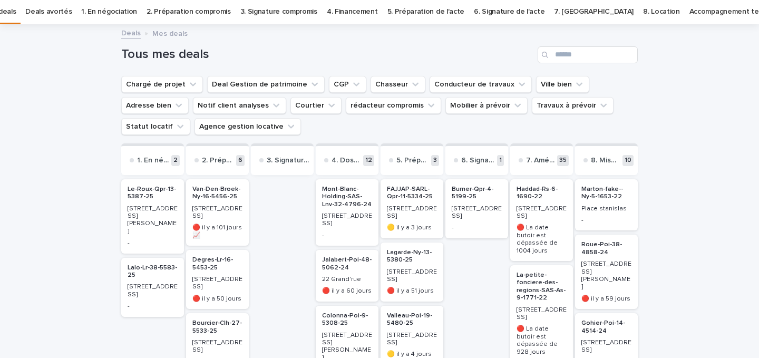
click at [233, 188] on p "Van-Den-Broek-Ny-16-5456-25" at bounding box center [217, 192] width 50 height 15
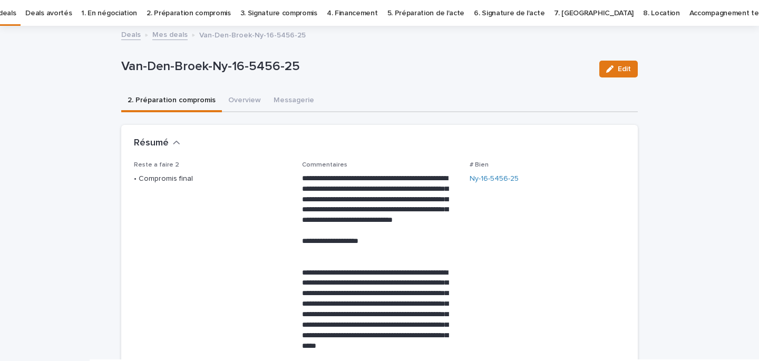
scroll to position [34, 0]
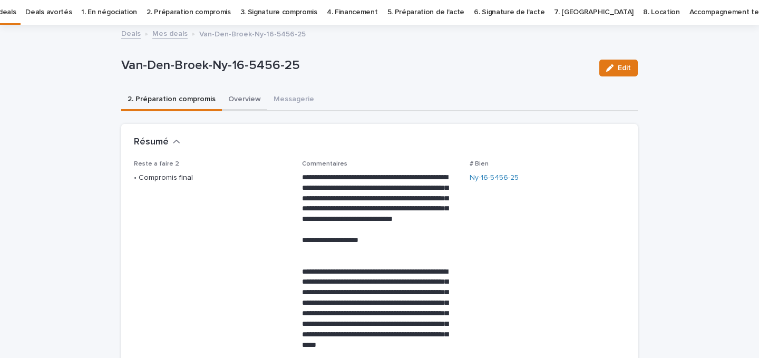
click at [236, 98] on button "Overview" at bounding box center [244, 100] width 45 height 22
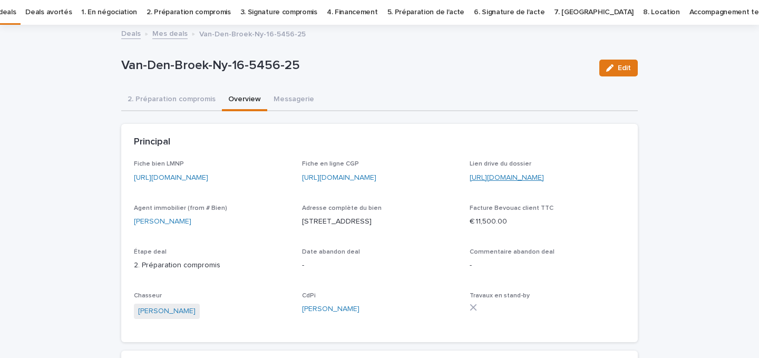
click at [490, 174] on link "https://drive.google.com/drive/folders/1FYT_t6JJvtfNjJX-iNvVPbYhlAUo6H-d" at bounding box center [507, 177] width 74 height 7
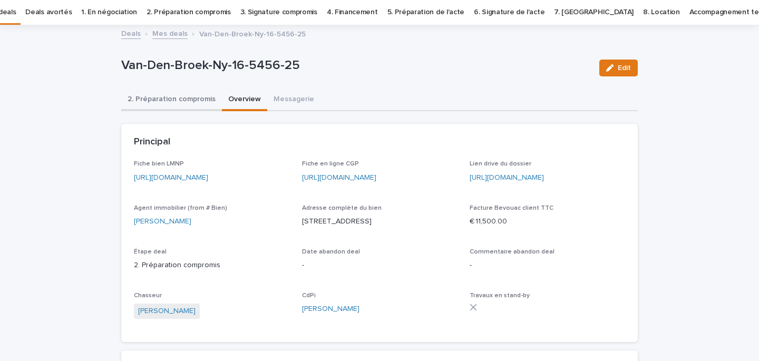
click at [159, 95] on button "2. Préparation compromis" at bounding box center [171, 100] width 101 height 22
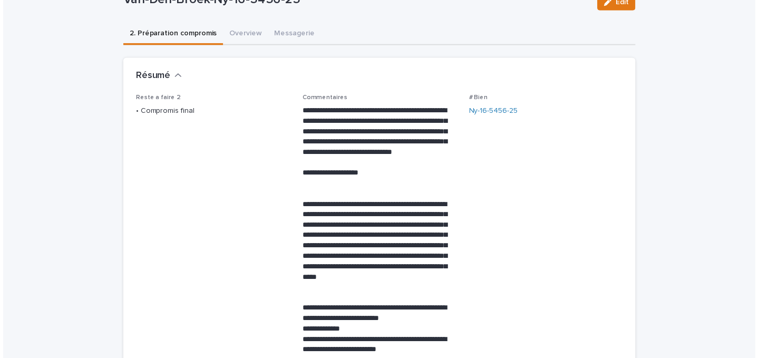
scroll to position [98, 0]
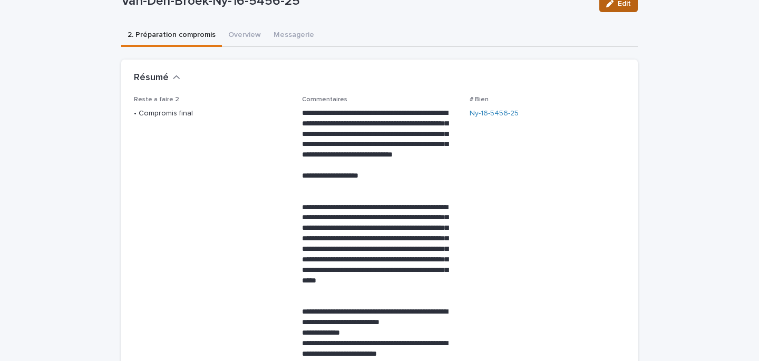
click at [627, 4] on span "Edit" at bounding box center [624, 3] width 13 height 7
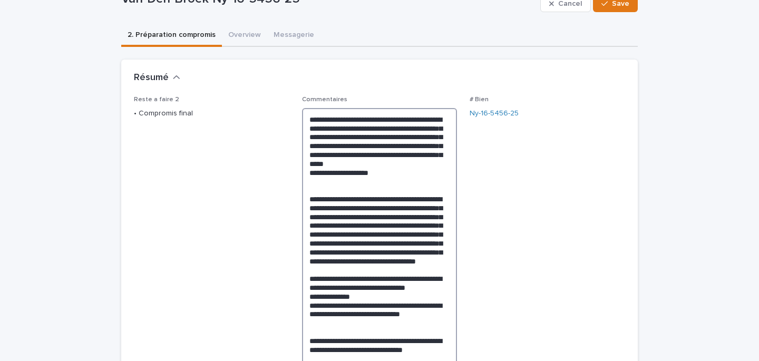
drag, startPoint x: 389, startPoint y: 171, endPoint x: 299, endPoint y: 173, distance: 90.1
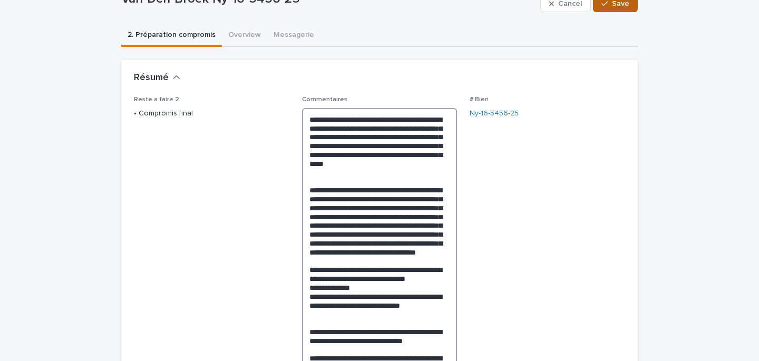
type textarea "**********"
click at [636, 9] on button "Save" at bounding box center [615, 3] width 45 height 17
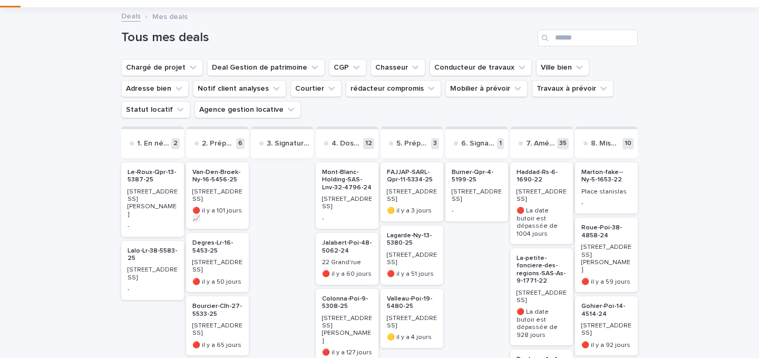
scroll to position [53, 0]
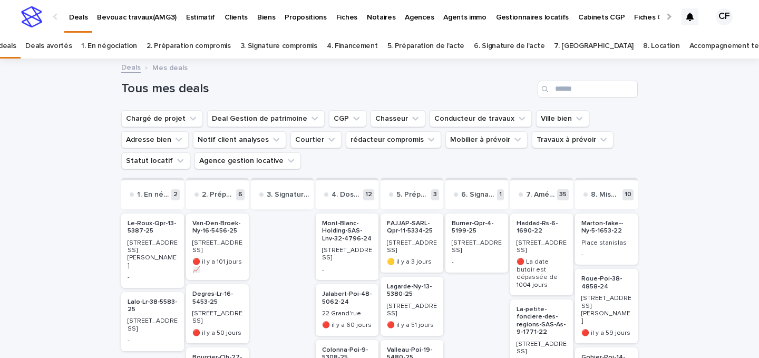
scroll to position [53, 0]
